Goal: Navigation & Orientation: Find specific page/section

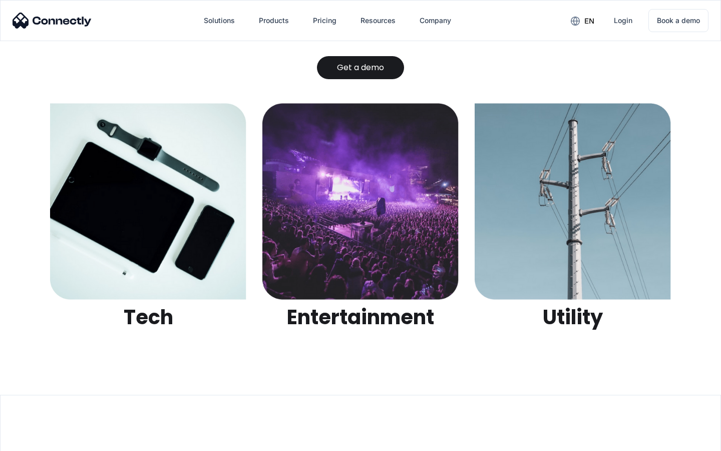
scroll to position [3158, 0]
